Goal: Task Accomplishment & Management: Use online tool/utility

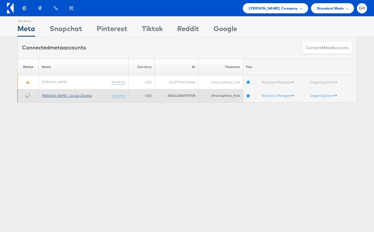
click at [52, 94] on link "[PERSON_NAME] - Social_Display" at bounding box center [67, 95] width 50 height 4
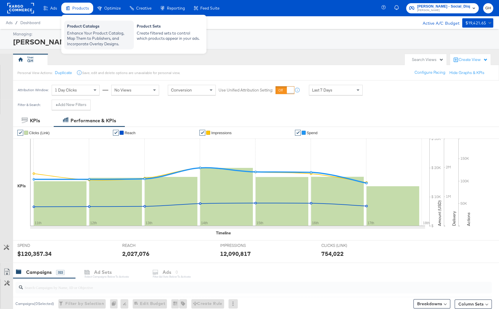
click at [83, 29] on div "Product Catalogs" at bounding box center [99, 27] width 64 height 7
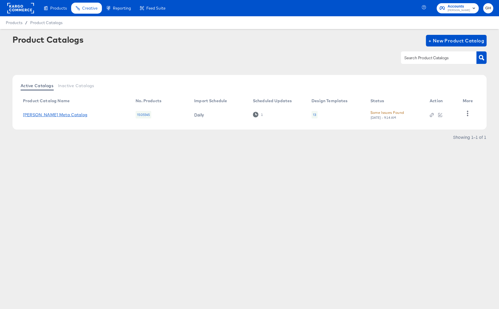
click at [38, 115] on link "Belk Meta Catalog" at bounding box center [55, 114] width 64 height 5
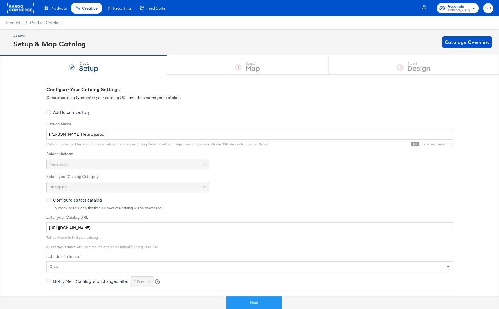
click at [28, 10] on rect at bounding box center [20, 8] width 27 height 10
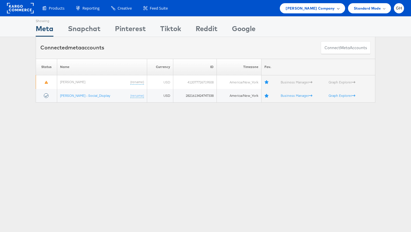
click at [310, 5] on span "Belk Company" at bounding box center [310, 8] width 49 height 6
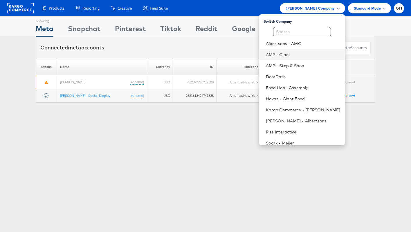
scroll to position [1, 0]
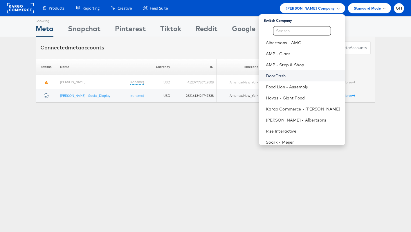
click at [276, 74] on link "DoorDash" at bounding box center [303, 76] width 75 height 6
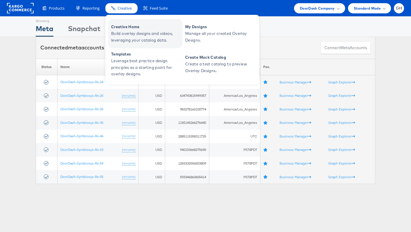
click at [129, 30] on span "Creative Home" at bounding box center [146, 27] width 70 height 7
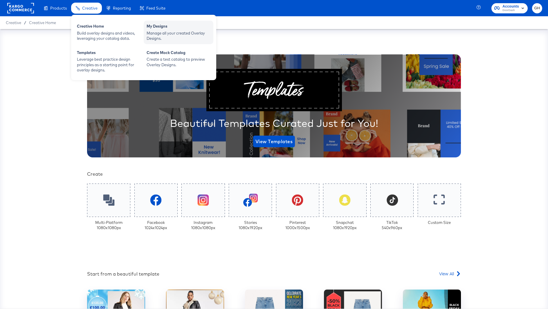
click at [153, 24] on div "My Designs" at bounding box center [179, 27] width 64 height 7
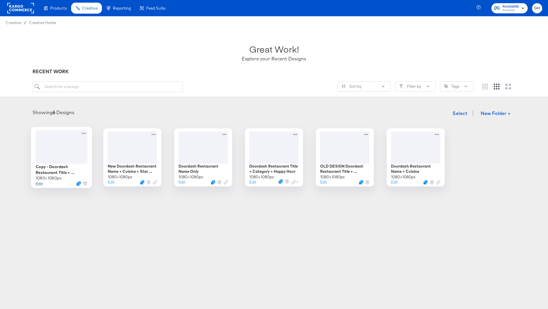
click at [39, 183] on button "Edit" at bounding box center [39, 184] width 7 height 6
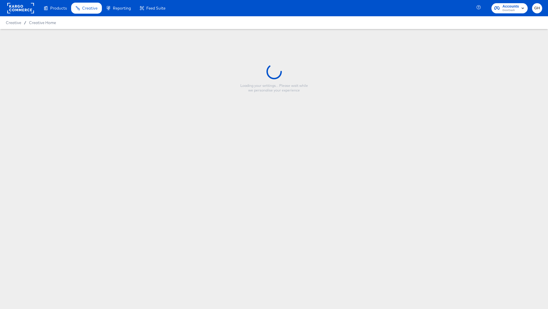
type input "Copy - Doordash Restaurant Title + Category + Happy Hour"
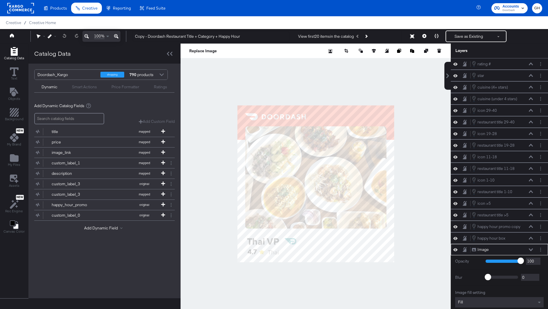
scroll to position [15, 0]
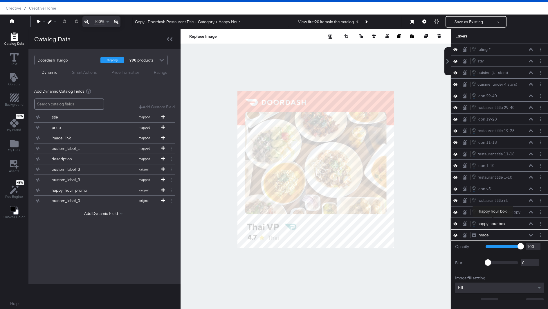
click at [493, 221] on div "happy hour box" at bounding box center [492, 224] width 28 height 6
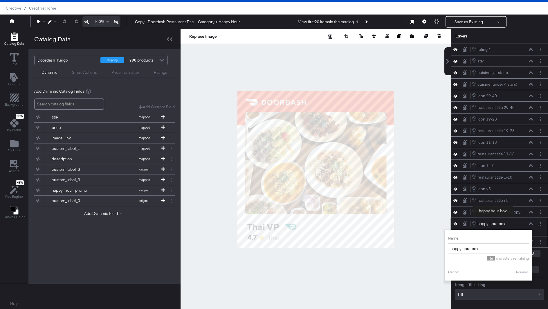
click at [493, 221] on div "happy hour box" at bounding box center [492, 224] width 28 height 6
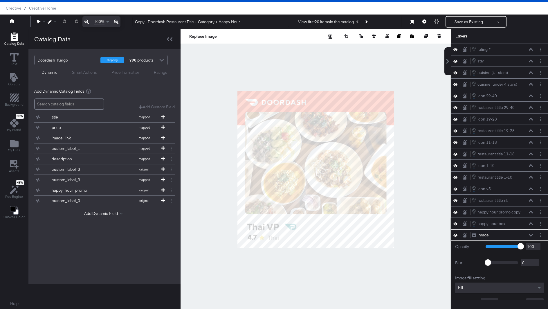
click at [456, 222] on icon at bounding box center [455, 223] width 4 height 3
click at [456, 222] on icon at bounding box center [455, 224] width 4 height 4
click at [531, 222] on icon at bounding box center [531, 223] width 4 height 3
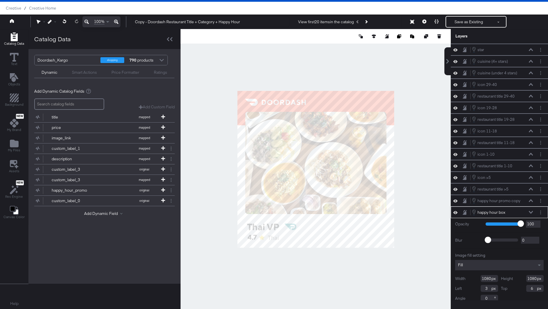
click at [532, 211] on icon at bounding box center [531, 212] width 4 height 3
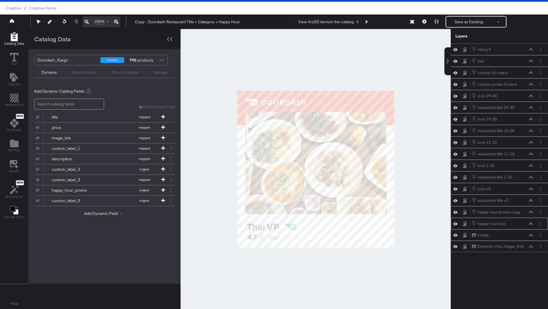
scroll to position [0, 0]
click at [530, 209] on div "happy hour promo copy happy hour promo copy" at bounding box center [503, 212] width 62 height 6
click at [532, 210] on icon at bounding box center [531, 211] width 4 height 3
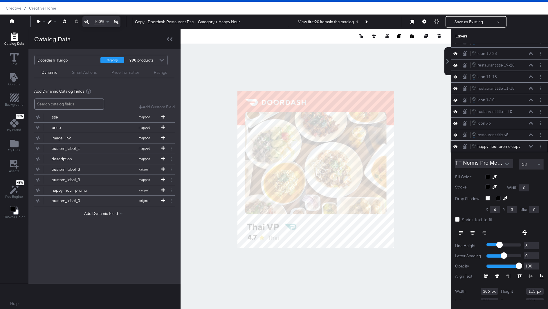
scroll to position [65, 0]
click at [530, 145] on icon at bounding box center [531, 146] width 4 height 3
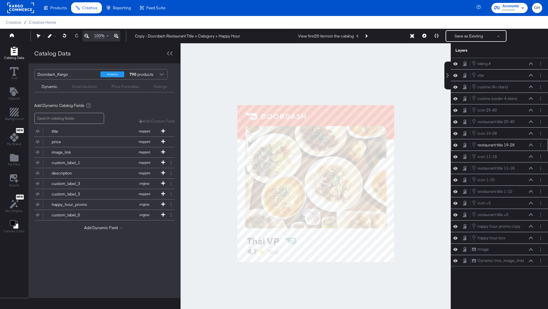
scroll to position [0, 0]
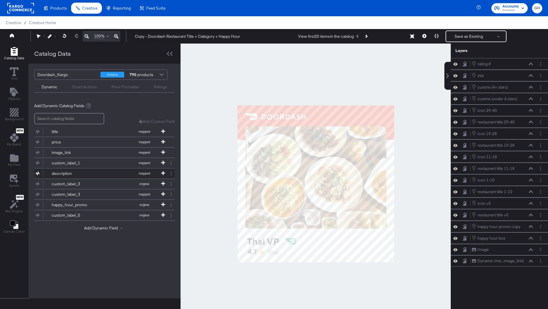
click at [92, 174] on div "description" at bounding box center [73, 174] width 42 height 6
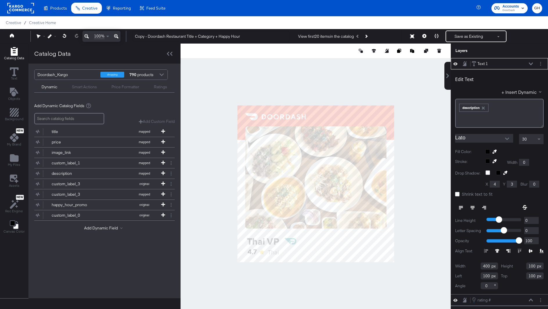
click at [92, 174] on div "description" at bounding box center [73, 174] width 42 height 6
click at [94, 179] on button "custom_label_3 original" at bounding box center [100, 184] width 133 height 10
click at [95, 191] on button "custom_label_3 mapped" at bounding box center [100, 194] width 133 height 10
click at [94, 200] on button "happy_hour_promo original" at bounding box center [100, 205] width 133 height 10
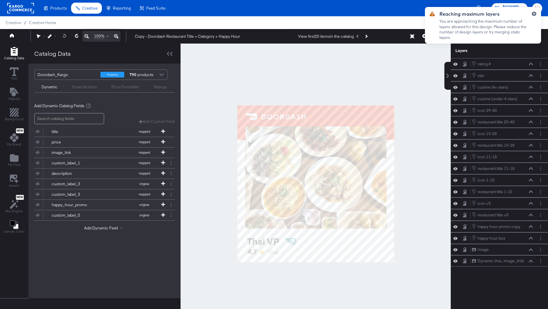
click at [197, 133] on div at bounding box center [316, 184] width 270 height 280
click at [530, 225] on icon at bounding box center [531, 226] width 4 height 3
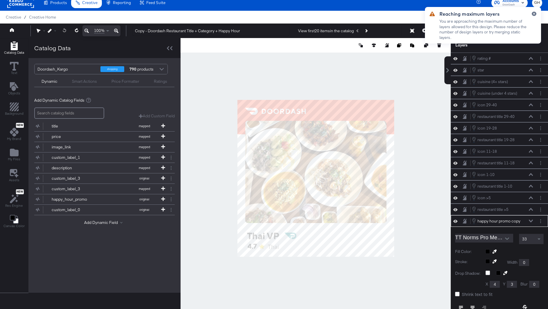
scroll to position [79, 0]
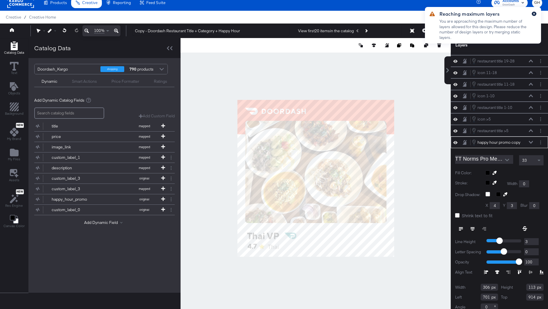
click at [535, 12] on button "button" at bounding box center [534, 14] width 5 height 4
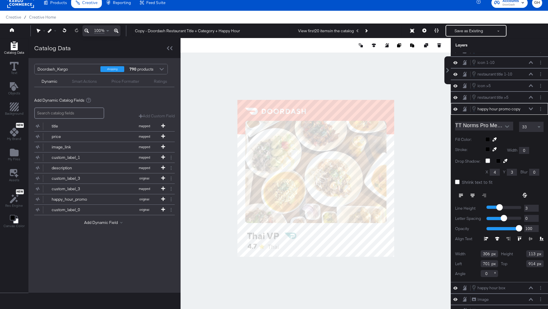
scroll to position [15, 0]
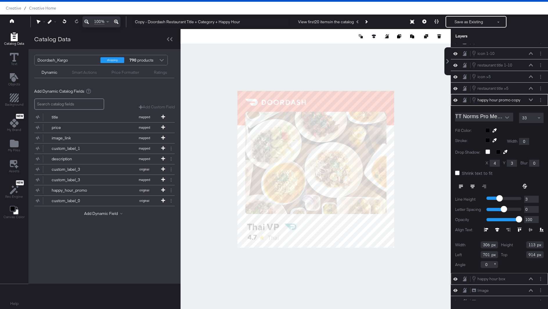
click at [532, 277] on icon at bounding box center [531, 278] width 4 height 3
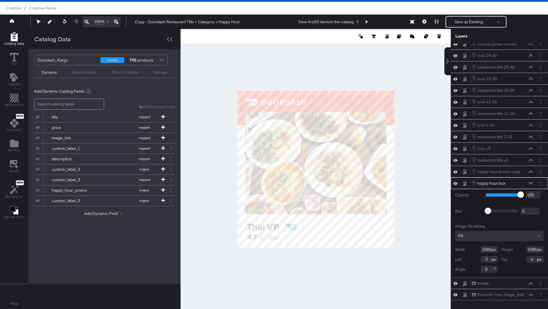
scroll to position [34, 0]
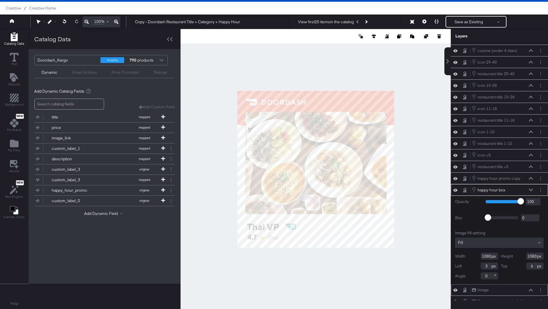
click at [531, 289] on icon at bounding box center [531, 290] width 4 height 3
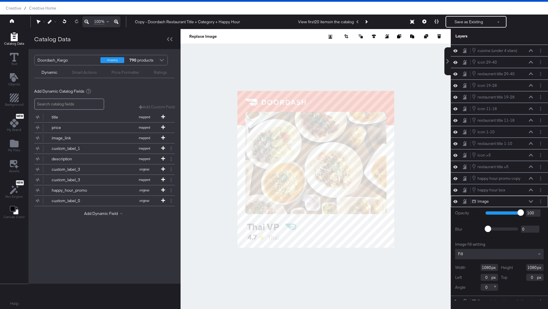
click at [530, 200] on icon at bounding box center [531, 201] width 4 height 3
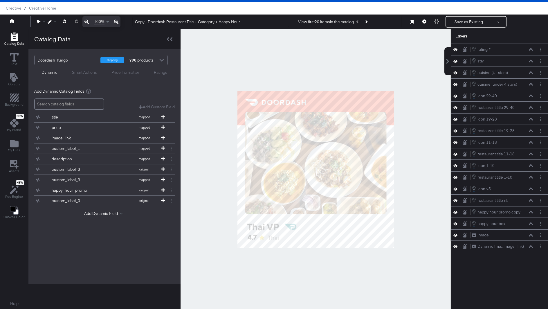
scroll to position [0, 0]
click at [532, 199] on icon at bounding box center [531, 200] width 4 height 3
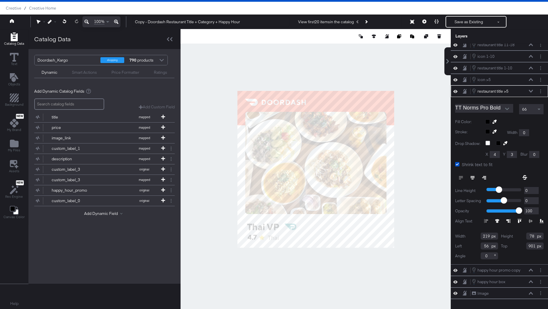
scroll to position [112, 0]
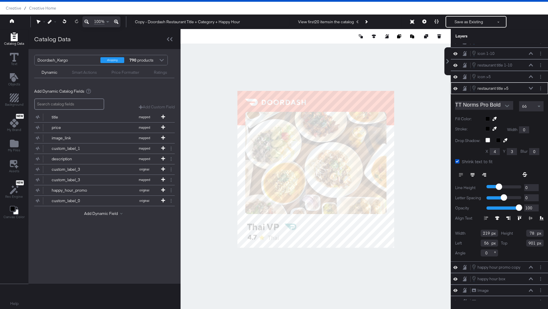
click at [531, 87] on icon at bounding box center [531, 88] width 4 height 3
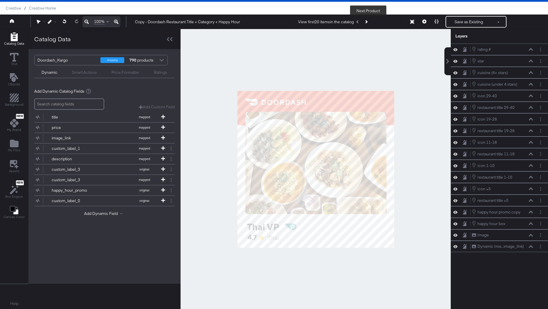
click at [368, 22] on icon "Next Product" at bounding box center [366, 21] width 3 height 3
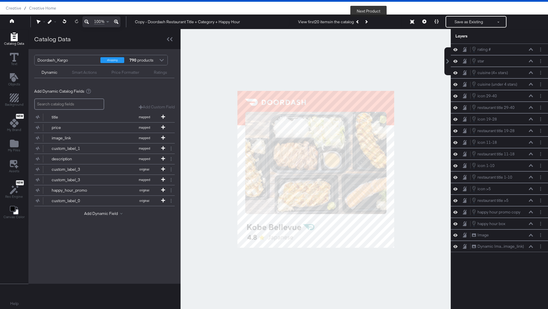
click at [368, 22] on icon "Next Product" at bounding box center [366, 21] width 3 height 3
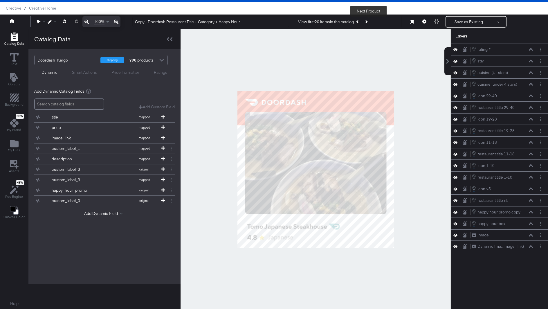
click at [368, 23] on icon "Next Product" at bounding box center [366, 21] width 3 height 3
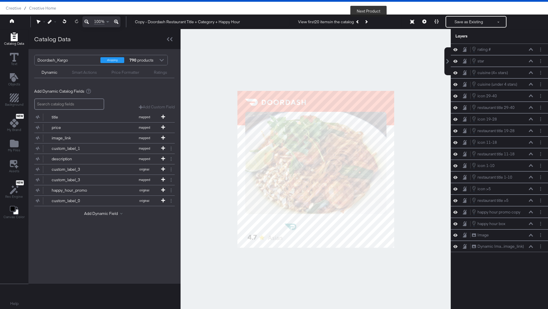
click at [368, 23] on button "Next Product" at bounding box center [366, 22] width 8 height 10
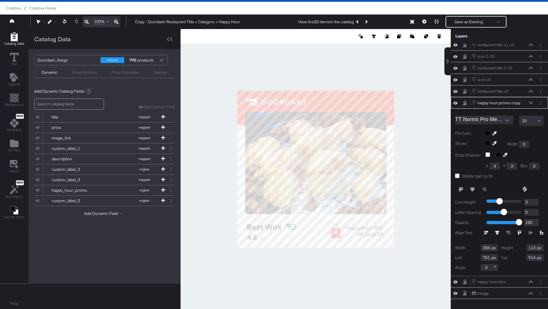
scroll to position [112, 0]
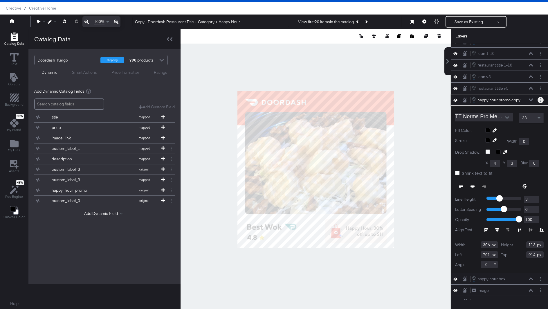
click at [539, 97] on button "Layer Options" at bounding box center [541, 100] width 6 height 6
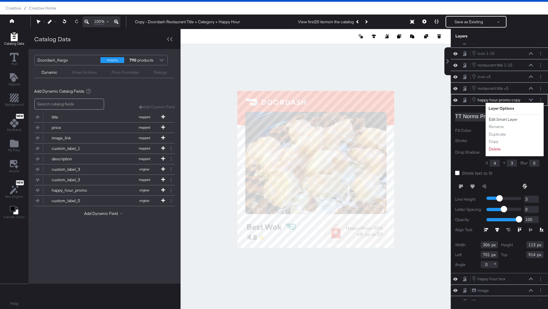
click at [498, 116] on button "Edit Smart Layer" at bounding box center [503, 119] width 29 height 6
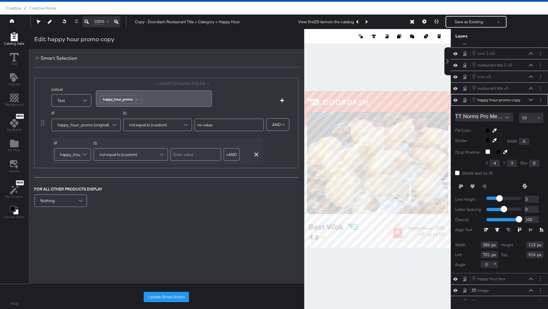
scroll to position [79, 0]
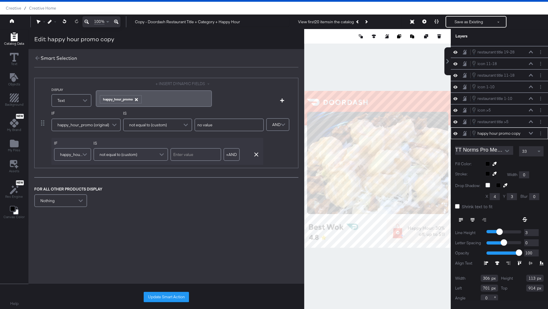
click at [135, 100] on icon "button" at bounding box center [136, 99] width 3 height 3
click at [130, 100] on div "﻿" at bounding box center [154, 96] width 116 height 13
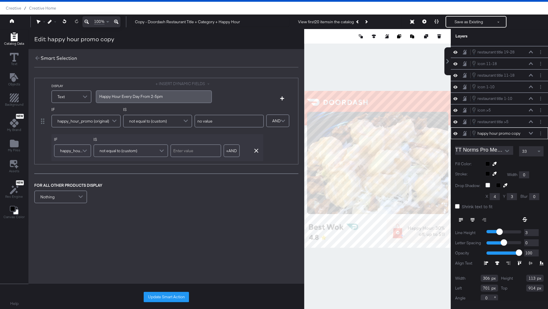
click at [177, 208] on div "DISPLAY Text + INSERT DYNAMIC FIELDS Happy ﻿Hour Every Day From 2-5pm Add Condi…" at bounding box center [166, 141] width 276 height 138
click at [181, 101] on div "Happy ﻿Hour Every Day From 2-5pm" at bounding box center [154, 96] width 116 height 13
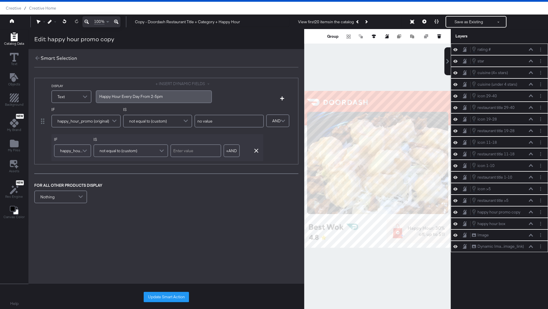
scroll to position [0, 0]
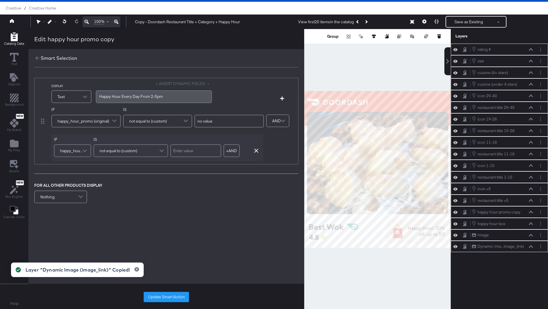
click at [178, 99] on div "Happy ﻿Hour Every Day From 2-5pm" at bounding box center [154, 96] width 116 height 13
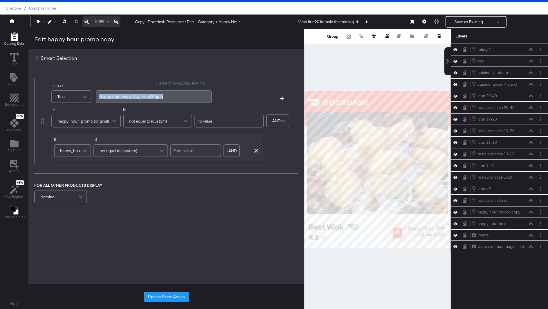
click at [153, 97] on span "Happy ﻿Hour Every Day From 2-5pm" at bounding box center [131, 96] width 64 height 5
click at [172, 98] on div "Happy ﻿Hour Every Day From 2 to 5pm" at bounding box center [153, 97] width 109 height 6
click at [172, 296] on button "Update Smart Action" at bounding box center [166, 297] width 45 height 10
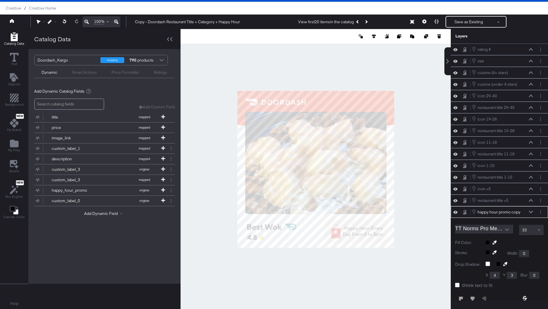
scroll to position [79, 0]
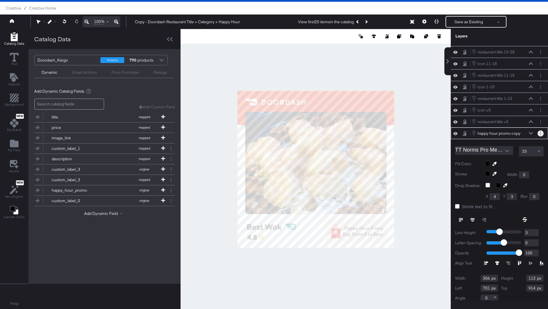
click at [541, 130] on button "Layer Options" at bounding box center [541, 133] width 6 height 6
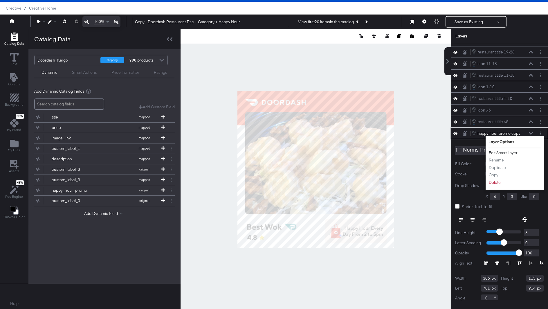
click at [514, 150] on button "Edit Smart Layer" at bounding box center [503, 153] width 29 height 6
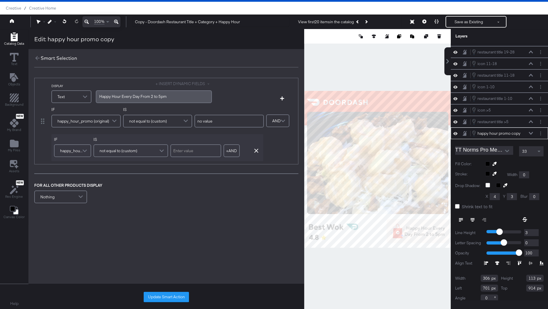
click at [134, 99] on div "Happy ﻿Hour Every Day From 2 to 5pm" at bounding box center [153, 97] width 109 height 6
click at [535, 146] on div "33" at bounding box center [531, 151] width 24 height 10
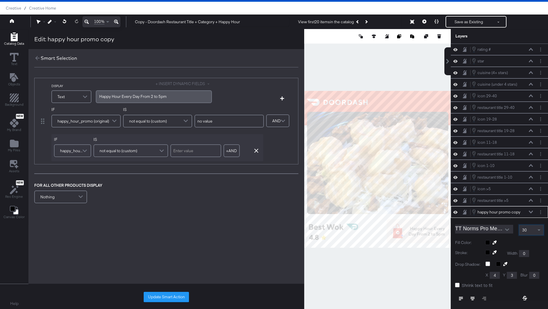
click at [411, 299] on div at bounding box center [377, 169] width 147 height 280
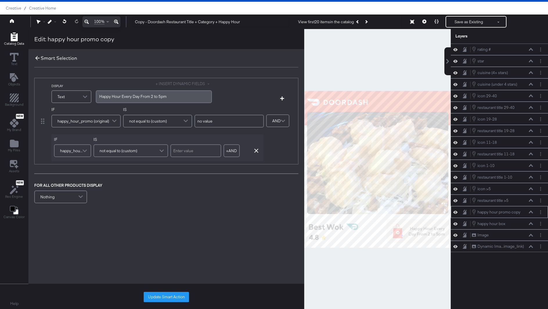
click at [37, 58] on icon at bounding box center [37, 58] width 4 height 4
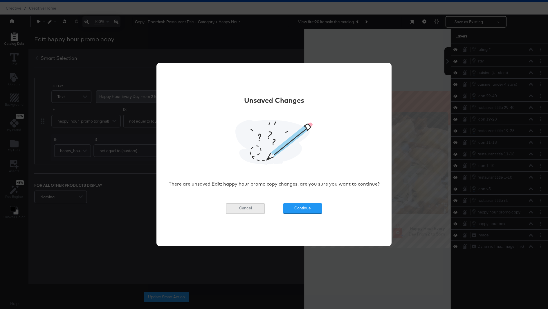
click at [258, 207] on button "Cancel" at bounding box center [245, 208] width 39 height 10
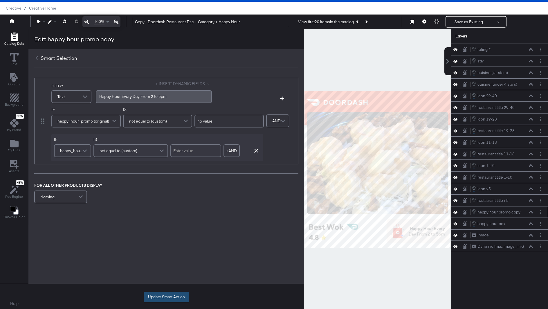
click at [160, 298] on button "Update Smart Action" at bounding box center [166, 297] width 45 height 10
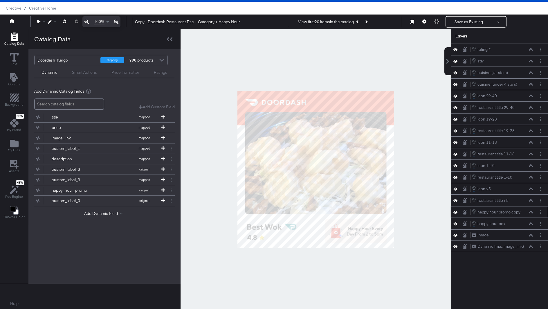
scroll to position [79, 0]
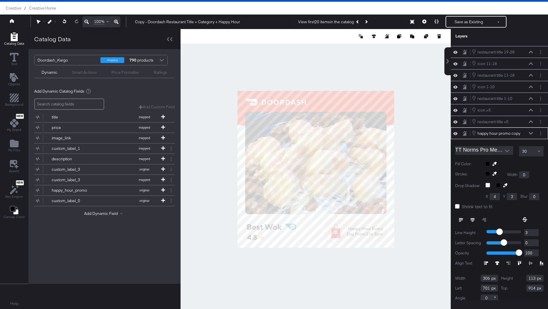
click at [533, 150] on div "30" at bounding box center [531, 151] width 25 height 10
click at [436, 263] on div at bounding box center [316, 169] width 270 height 280
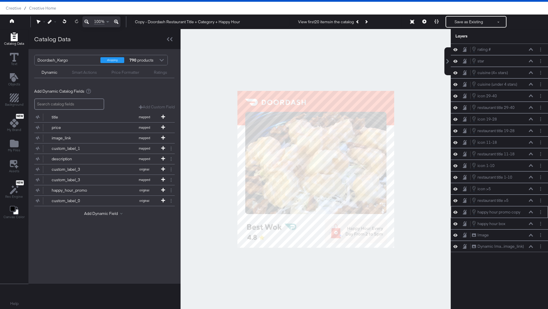
scroll to position [79, 0]
click at [414, 264] on div at bounding box center [316, 169] width 270 height 280
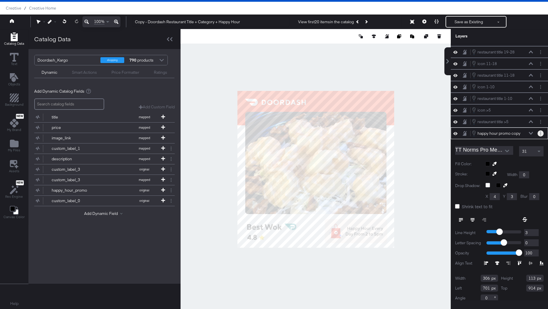
click at [542, 130] on button "Layer Options" at bounding box center [541, 133] width 6 height 6
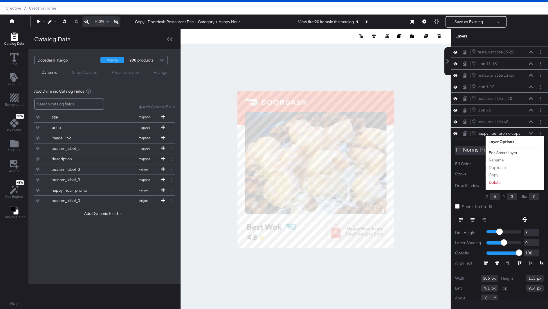
click at [511, 150] on button "Edit Smart Layer" at bounding box center [503, 153] width 29 height 6
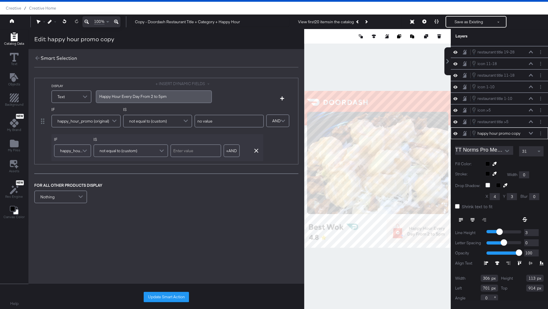
click at [167, 98] on div "Happy ﻿Hour Every Day From 2 to 5pm" at bounding box center [153, 97] width 109 height 6
click at [165, 96] on span "Happy ﻿Hour Every Day From 2 to 5pm" at bounding box center [132, 96] width 67 height 5
click at [243, 89] on div "+ INSERT DYNAMIC FIELDS Happy ﻿Hour Every Day From 2 to 5 PM" at bounding box center [176, 93] width 160 height 24
click at [176, 297] on button "Update Smart Action" at bounding box center [166, 297] width 45 height 10
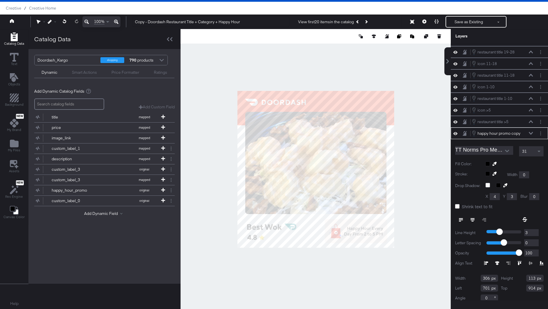
click at [528, 147] on div "31" at bounding box center [531, 151] width 24 height 10
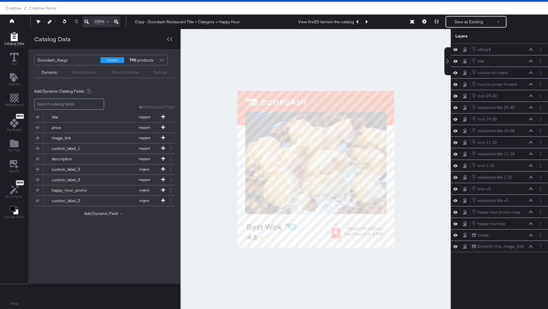
click at [419, 263] on div at bounding box center [316, 169] width 270 height 280
click at [541, 209] on button "Layer Options" at bounding box center [541, 212] width 6 height 6
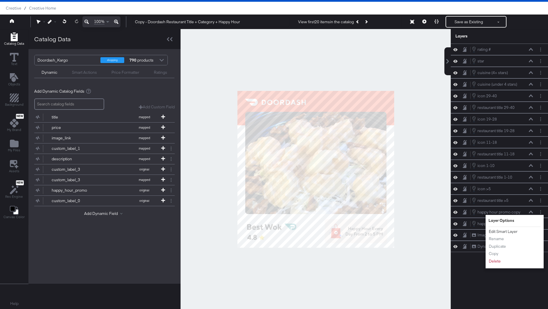
click at [504, 228] on button "Edit Smart Layer" at bounding box center [503, 231] width 29 height 6
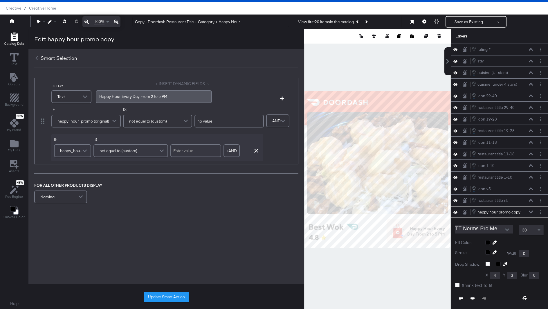
scroll to position [79, 0]
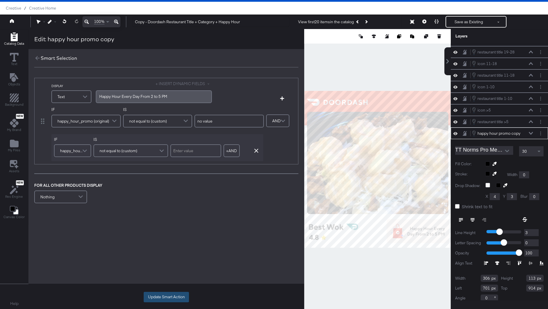
click at [174, 299] on button "Update Smart Action" at bounding box center [166, 297] width 45 height 10
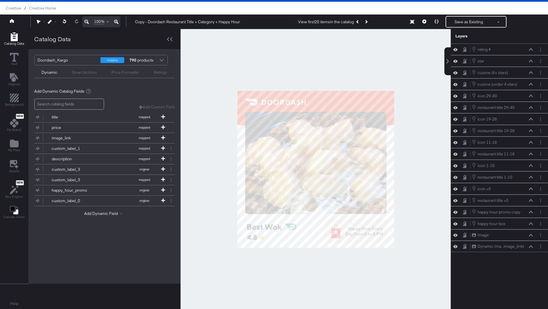
scroll to position [0, 0]
click at [359, 19] on button "Previous Product" at bounding box center [358, 22] width 8 height 10
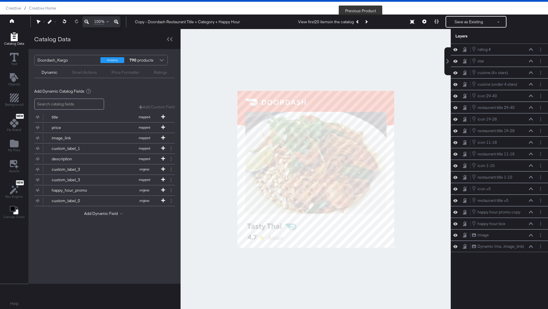
click at [360, 21] on icon "Previous Product" at bounding box center [357, 21] width 3 height 3
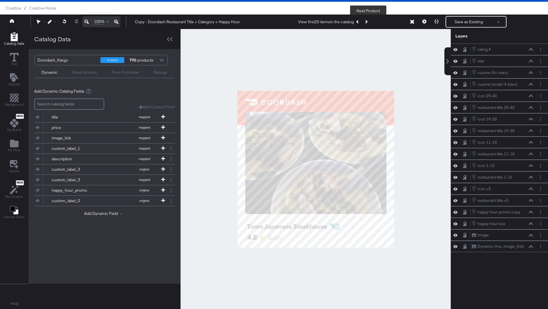
click at [368, 21] on icon "Next Product" at bounding box center [366, 21] width 3 height 3
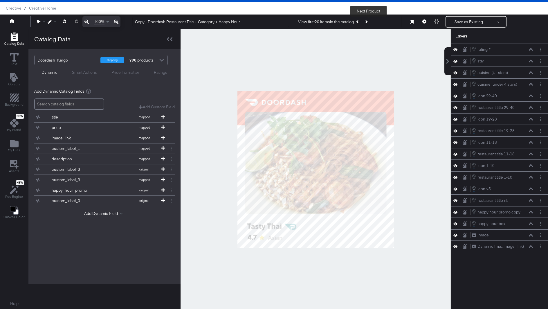
click at [368, 21] on icon "Next Product" at bounding box center [366, 21] width 3 height 3
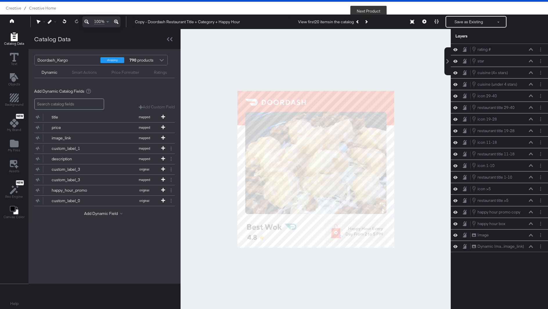
click at [368, 21] on icon "Next Product" at bounding box center [366, 21] width 3 height 3
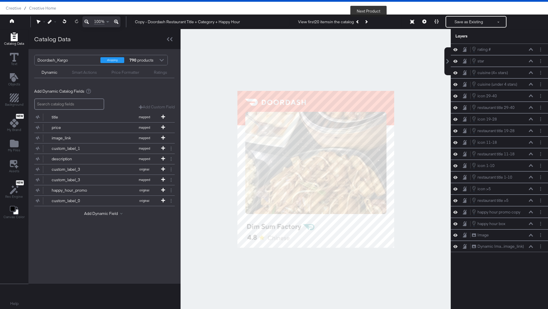
click at [368, 21] on icon "Next Product" at bounding box center [366, 21] width 3 height 3
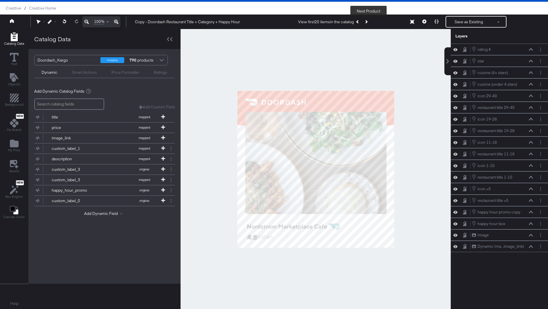
click at [368, 21] on icon "Next Product" at bounding box center [366, 21] width 3 height 3
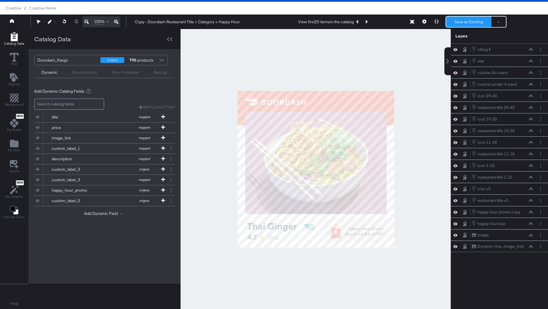
click at [462, 23] on button "Save as Existing" at bounding box center [468, 22] width 45 height 10
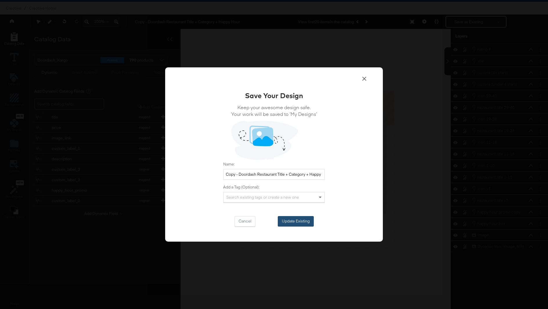
click at [299, 219] on button "Update Existing" at bounding box center [296, 221] width 36 height 10
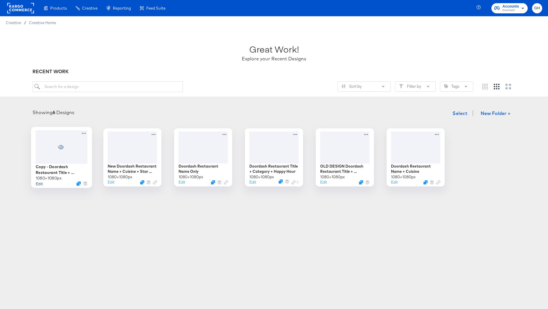
click at [38, 183] on button "Edit" at bounding box center [39, 184] width 7 height 6
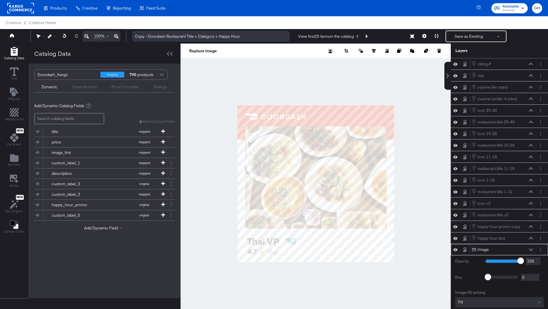
drag, startPoint x: 149, startPoint y: 37, endPoint x: 134, endPoint y: 37, distance: 14.5
click at [134, 37] on input "Copy - Doordash Restaurant Title + Category + Happy Hour" at bounding box center [210, 36] width 157 height 11
drag, startPoint x: 153, startPoint y: 38, endPoint x: 269, endPoint y: 38, distance: 115.8
click at [270, 38] on input "Doordash Restaurant Title + Category + Happy Hour" at bounding box center [210, 36] width 157 height 11
drag, startPoint x: 154, startPoint y: 37, endPoint x: 245, endPoint y: 38, distance: 91.2
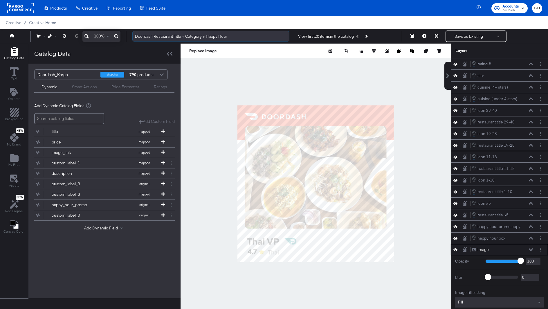
click at [245, 38] on input "Doordash Restaurant Title + Category + Happy Hour" at bounding box center [210, 36] width 157 height 11
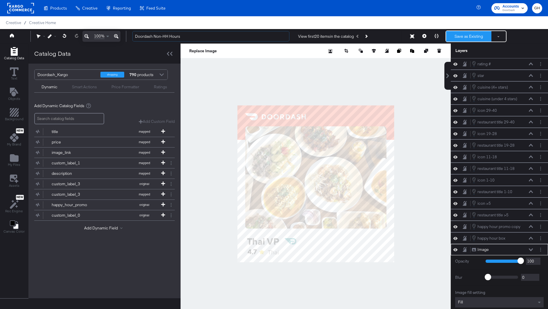
type input "Doordash Non-HH Hours"
click at [471, 36] on button "Save as Existing" at bounding box center [468, 36] width 45 height 10
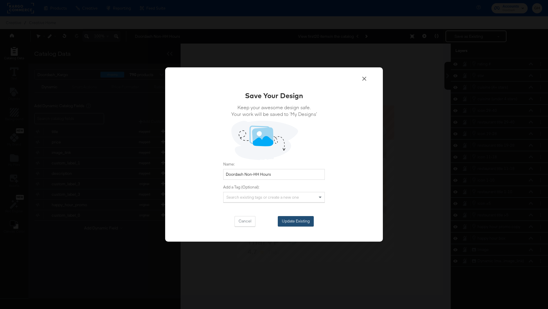
click at [311, 225] on button "Update Existing" at bounding box center [296, 221] width 36 height 10
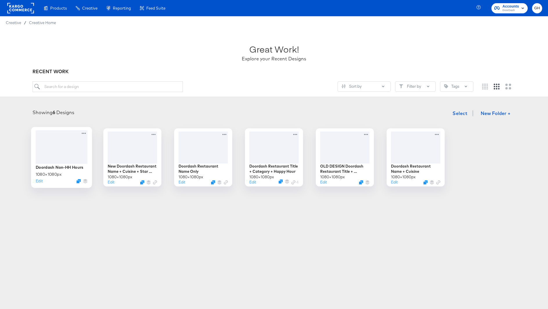
click at [84, 137] on div at bounding box center [84, 134] width 8 height 8
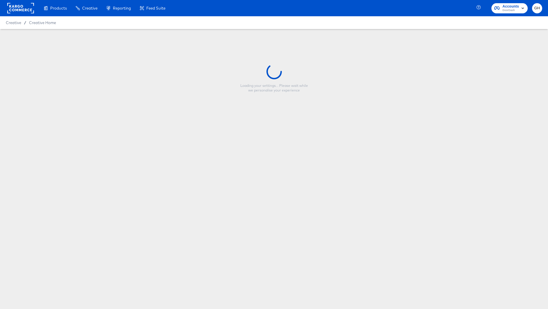
type input "Doordash Non-HH Hours"
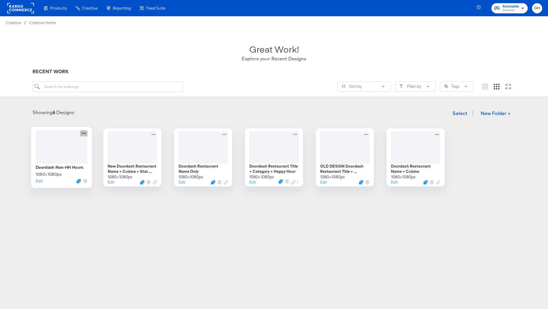
click at [83, 131] on icon at bounding box center [83, 133] width 7 height 6
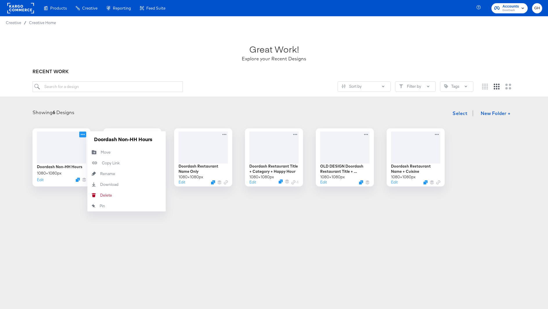
click at [68, 213] on article "Great Work! Explore your Recent Designs RECENT WORK Sort by Filter by Tags Show…" at bounding box center [274, 121] width 548 height 185
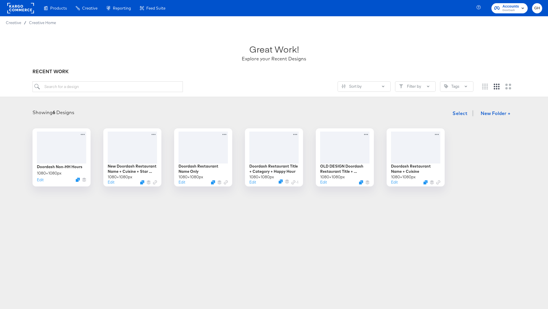
click at [28, 6] on rect at bounding box center [20, 8] width 27 height 10
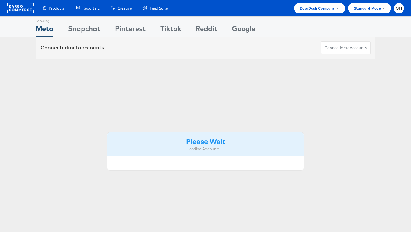
click at [333, 6] on span "DoorDash Company" at bounding box center [317, 8] width 35 height 6
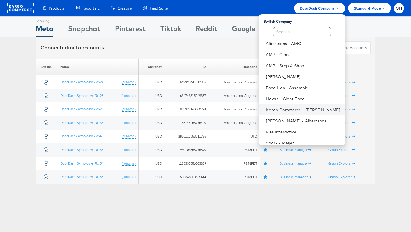
scroll to position [15, 0]
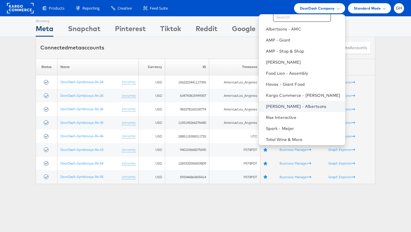
click at [281, 107] on link "[PERSON_NAME] - Albertsons" at bounding box center [303, 106] width 75 height 6
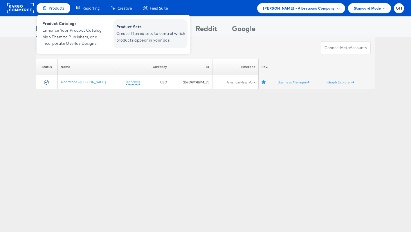
click at [139, 33] on span "Create filtered sets to control which products appear in your ads." at bounding box center [151, 36] width 70 height 13
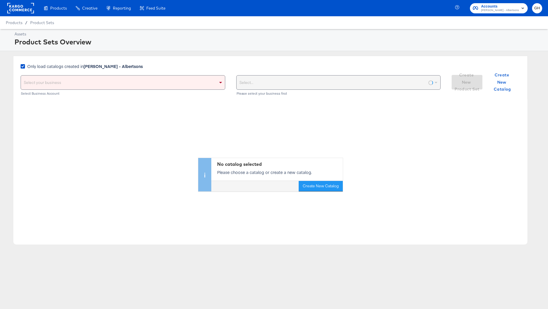
click at [61, 66] on span "Only load catalogs created in [PERSON_NAME] - Albertsons" at bounding box center [85, 66] width 116 height 6
click at [0, 0] on input "Only load catalogs created in [PERSON_NAME] - Albertsons" at bounding box center [0, 0] width 0 height 0
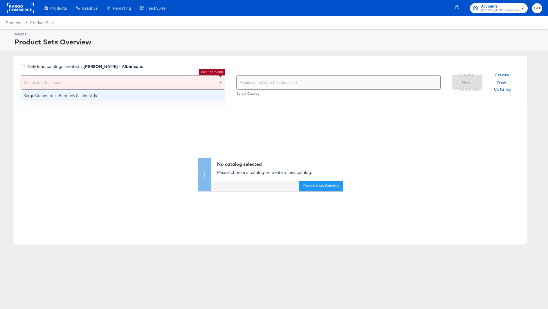
click at [61, 78] on div "Select your business" at bounding box center [123, 82] width 204 height 14
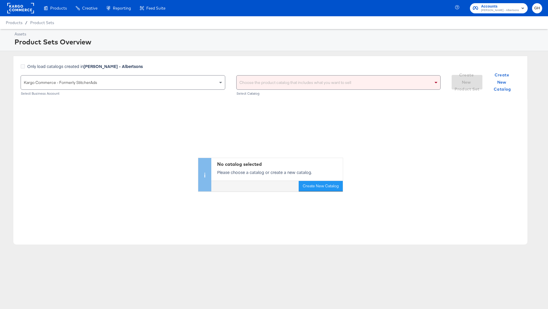
click at [262, 79] on div "Choose the product catalog that includes what you want to sell" at bounding box center [339, 82] width 204 height 14
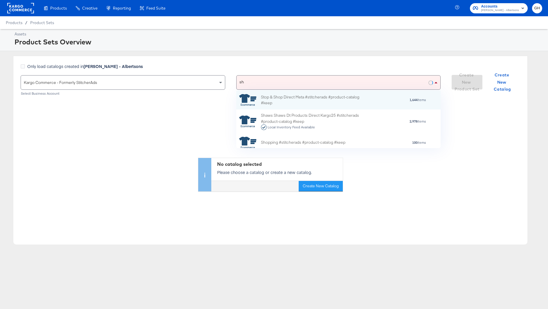
scroll to position [0, 0]
type input "[PERSON_NAME]"
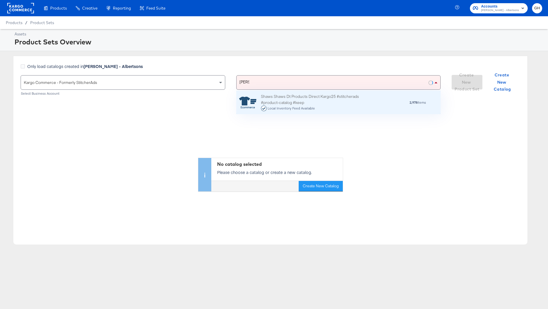
click at [284, 97] on div "Shaws Shaws Dt Products Direct Kargo25 #stitcherads #product-catalog #keep Loca…" at bounding box center [312, 102] width 102 height 18
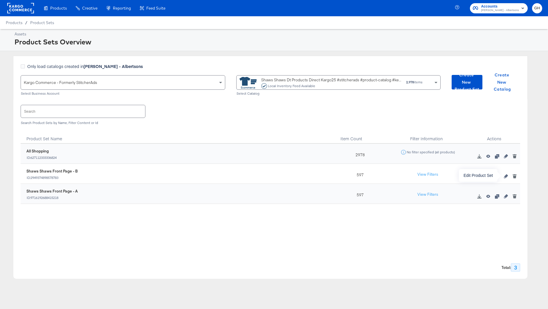
click at [503, 175] on button "button" at bounding box center [506, 176] width 9 height 4
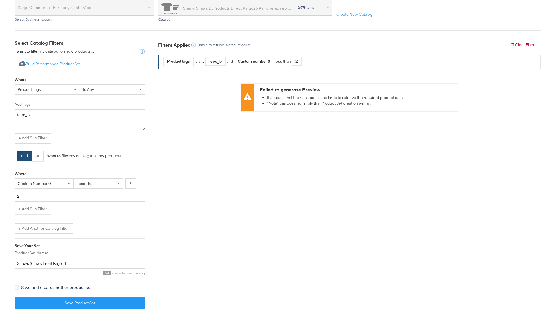
scroll to position [75, 0]
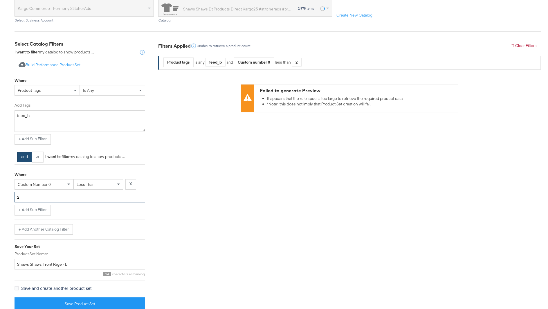
click at [38, 193] on input "2" at bounding box center [80, 197] width 131 height 11
type input "2"
click at [110, 139] on div "+ Add Sub Filter" at bounding box center [80, 139] width 131 height 10
drag, startPoint x: 46, startPoint y: 121, endPoint x: 8, endPoint y: 119, distance: 37.8
click at [8, 119] on div "Select Business & Catalog Kargo Commerce - Formerly StitcherAds Select Business…" at bounding box center [274, 150] width 548 height 333
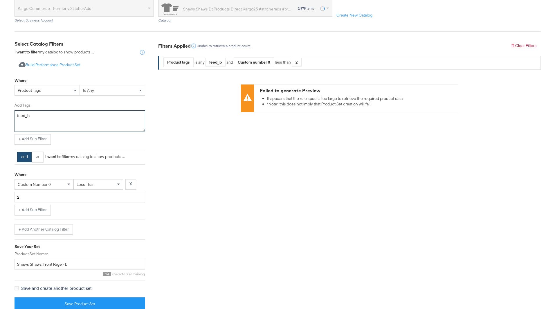
drag, startPoint x: 61, startPoint y: 114, endPoint x: 10, endPoint y: 112, distance: 50.8
click at [10, 112] on div "Select Business & Catalog Kargo Commerce - Formerly StitcherAds Select Business…" at bounding box center [274, 150] width 548 height 333
paste textarea "feed_b"
type textarea "feed_b"
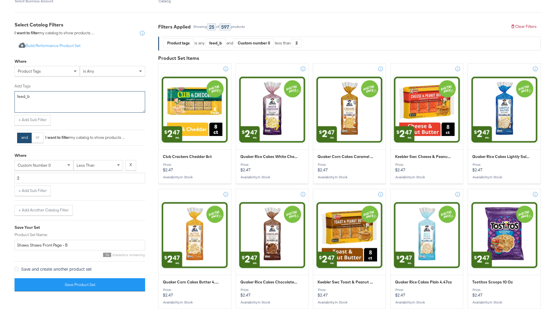
scroll to position [95, 0]
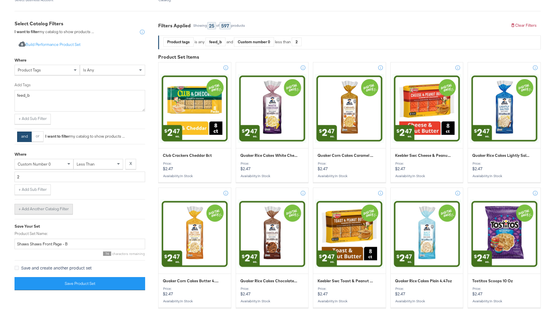
click at [54, 208] on button "+ Add Another Catalog Filter" at bounding box center [44, 209] width 58 height 10
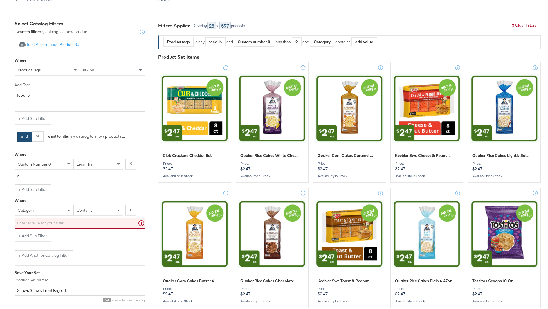
click at [43, 211] on div "category" at bounding box center [44, 210] width 58 height 10
click at [80, 210] on div "is" at bounding box center [98, 210] width 49 height 10
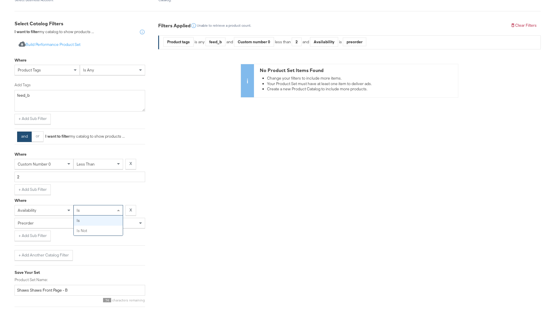
click at [52, 223] on div "preorder" at bounding box center [80, 223] width 130 height 10
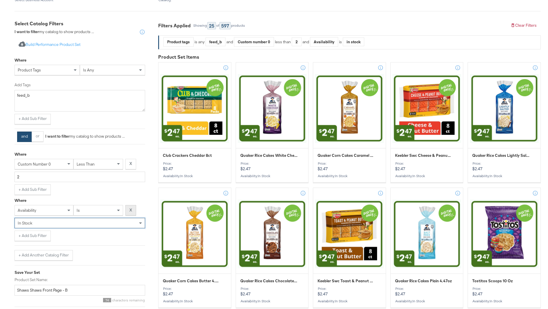
click at [130, 207] on strong "X" at bounding box center [130, 210] width 3 height 6
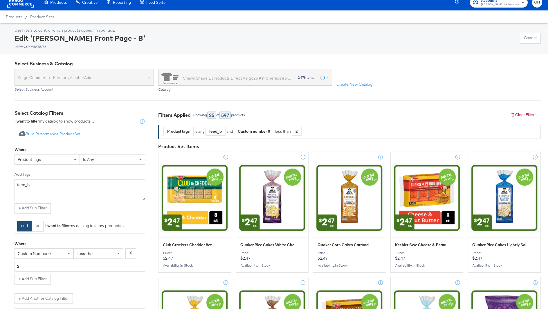
scroll to position [0, 0]
